Goal: Navigation & Orientation: Understand site structure

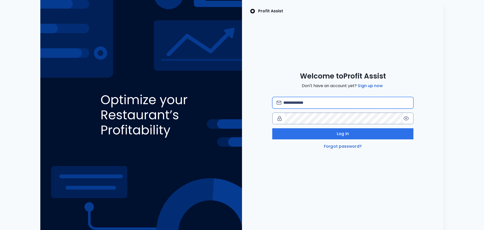
click at [331, 104] on input "email" at bounding box center [346, 102] width 126 height 11
type input "**********"
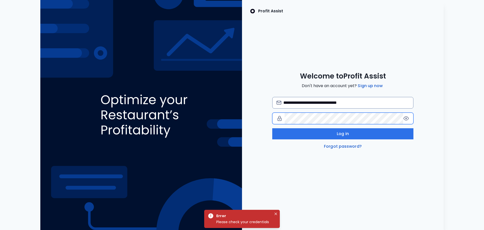
click at [269, 123] on div "**********" at bounding box center [343, 111] width 202 height 78
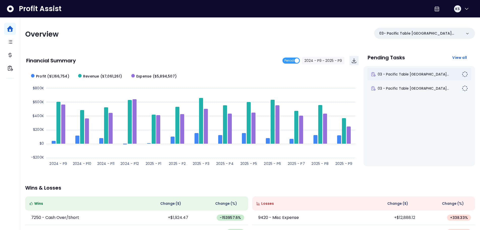
click at [415, 75] on span "03 - Pacific Table [GEOGRAPHIC_DATA]..." at bounding box center [413, 74] width 71 height 5
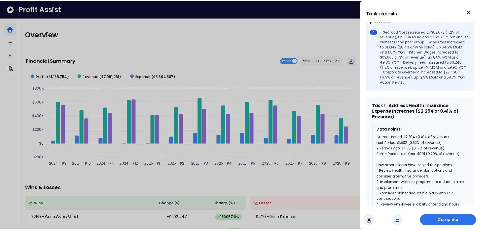
scroll to position [76, 0]
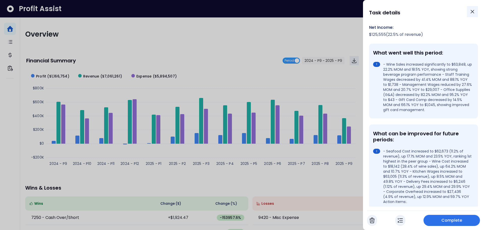
click at [476, 11] on button "Close" at bounding box center [472, 11] width 11 height 11
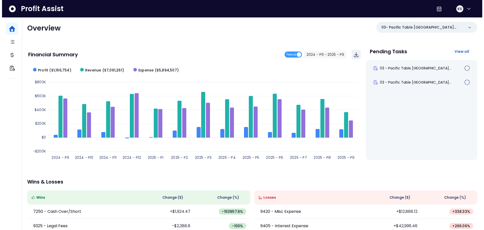
scroll to position [0, 0]
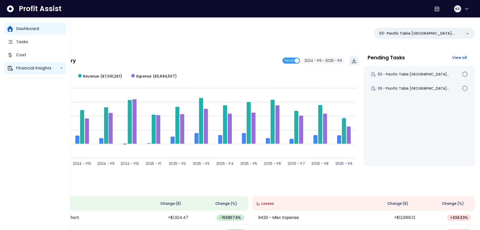
click at [31, 72] on div "Financial Insights" at bounding box center [35, 68] width 62 height 12
click at [25, 50] on div "Cost" at bounding box center [35, 55] width 62 height 12
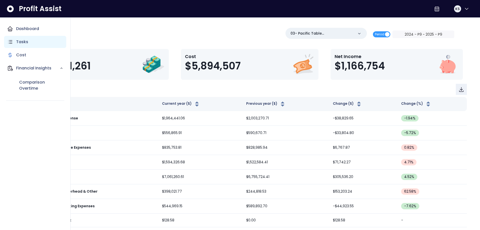
click at [26, 38] on div "Tasks" at bounding box center [35, 42] width 62 height 12
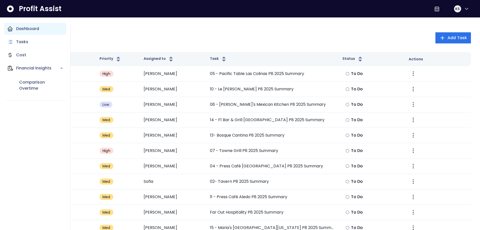
click at [24, 28] on p "Dashboard" at bounding box center [27, 29] width 23 height 6
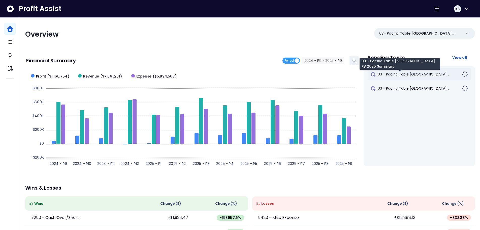
click at [406, 75] on span "03 - Pacific Table [GEOGRAPHIC_DATA]..." at bounding box center [413, 74] width 71 height 5
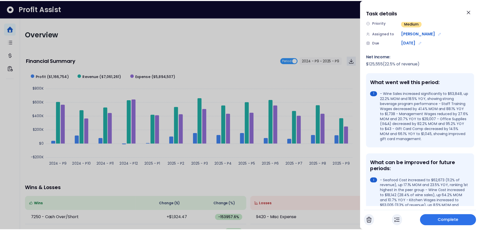
scroll to position [25, 0]
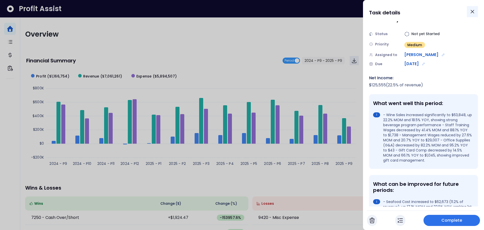
click at [473, 14] on icon "Close" at bounding box center [472, 12] width 6 height 6
